Goal: Find specific page/section: Find specific page/section

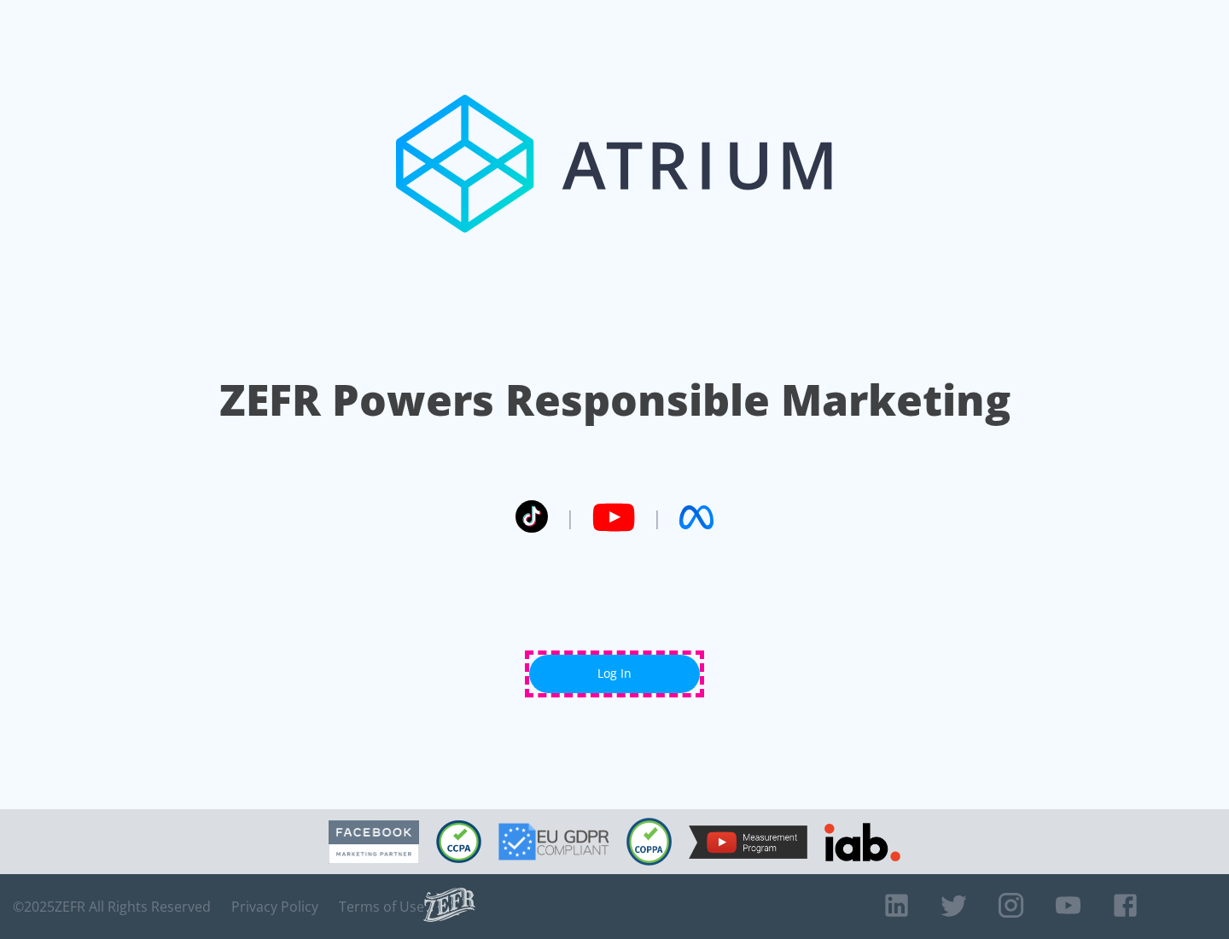
click at [614, 673] on link "Log In" at bounding box center [614, 674] width 171 height 38
